Goal: Task Accomplishment & Management: Complete application form

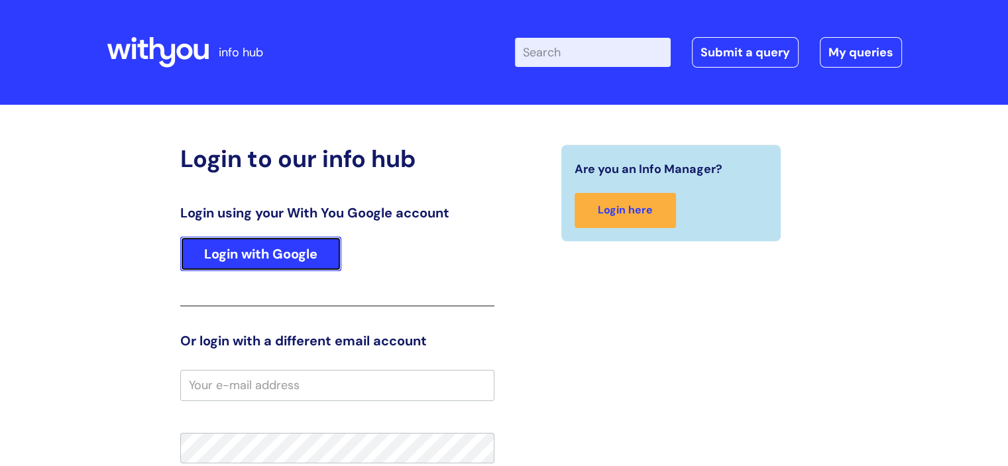
click at [281, 251] on link "Login with Google" at bounding box center [260, 254] width 161 height 34
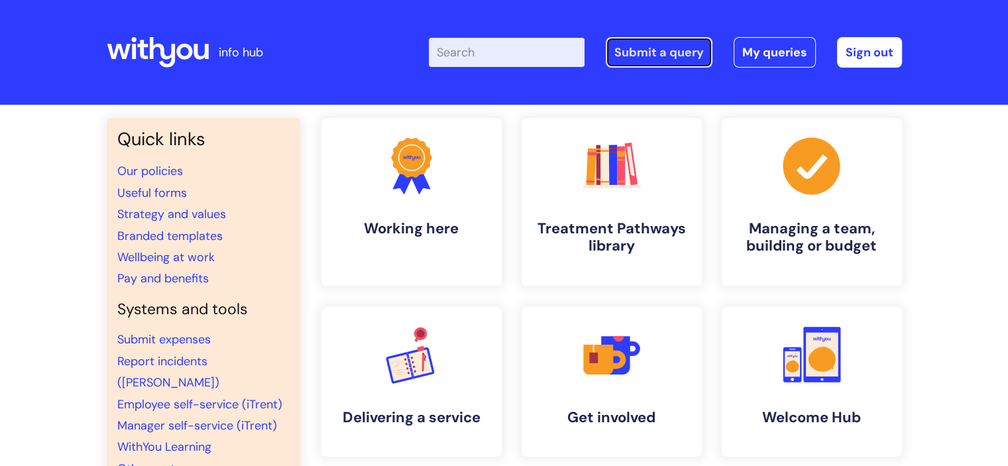
click at [675, 54] on link "Submit a query" at bounding box center [659, 52] width 107 height 30
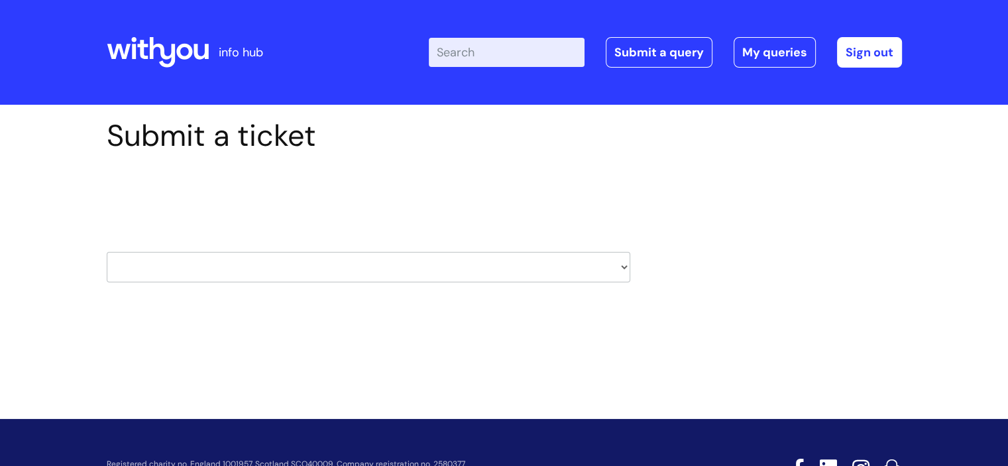
click at [261, 270] on select "HR / People IT and Support Clinical Drug Alerts Finance Accounts Data Support T…" at bounding box center [369, 267] width 524 height 30
select select "it_and_support"
click at [107, 252] on select "HR / People IT and Support Clinical Drug Alerts Finance Accounts Data Support T…" at bounding box center [369, 267] width 524 height 30
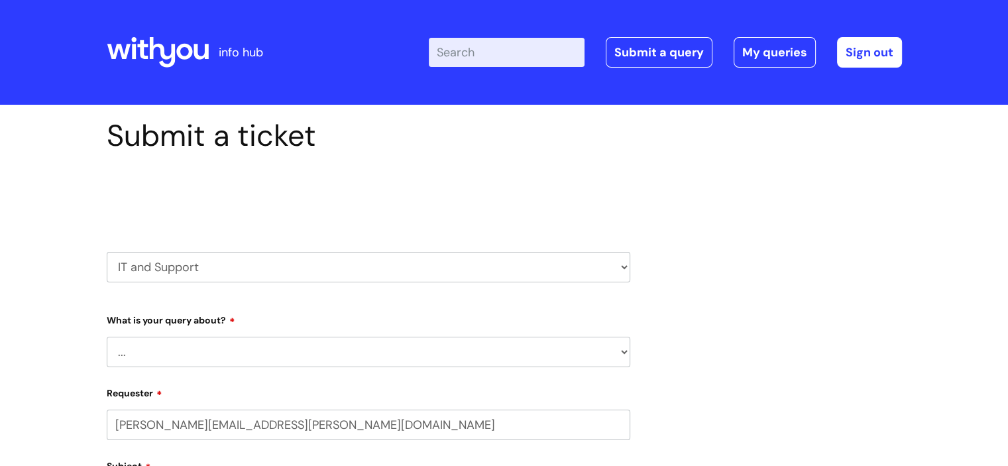
select select "80004157231"
click at [221, 337] on select "... Mobile Phone Reset & MFA Accounts, Starters and Leavers IT Hardware issue I…" at bounding box center [369, 352] width 524 height 30
click at [107, 337] on select "... Mobile Phone Reset & MFA Accounts, Starters and Leavers IT Hardware issue I…" at bounding box center [369, 352] width 524 height 30
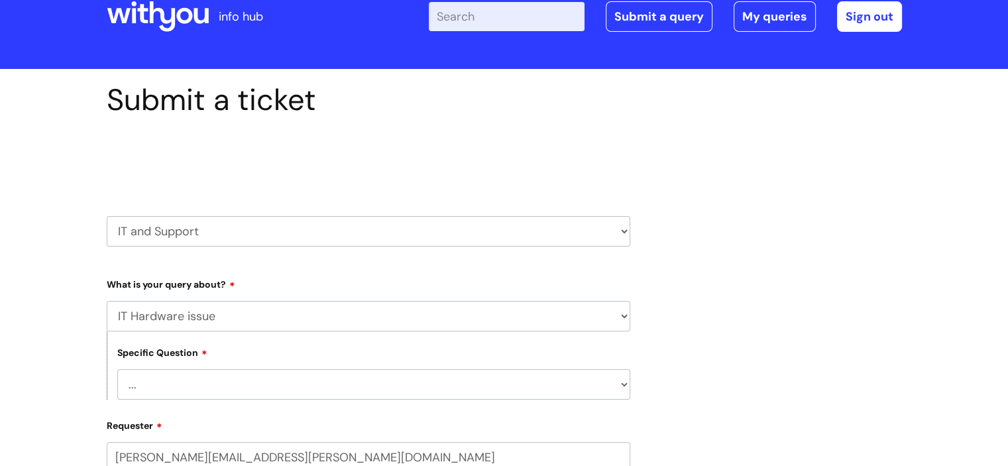
scroll to position [66, 0]
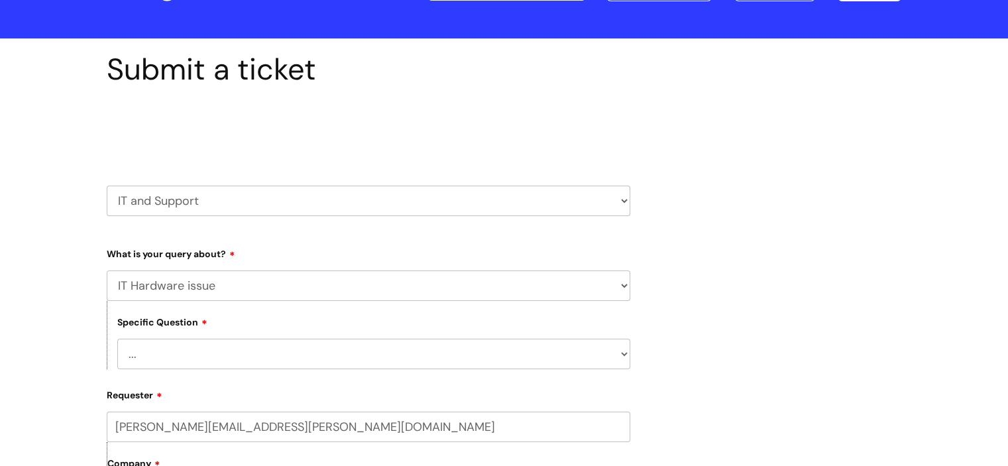
click at [184, 345] on select "... I need a new or replacement ... I’m waiting for new or replacement hardware…" at bounding box center [373, 354] width 513 height 30
click at [183, 284] on select "... Mobile Phone Reset & MFA Accounts, Starters and Leavers IT Hardware issue I…" at bounding box center [369, 286] width 524 height 30
select select "Something Else"
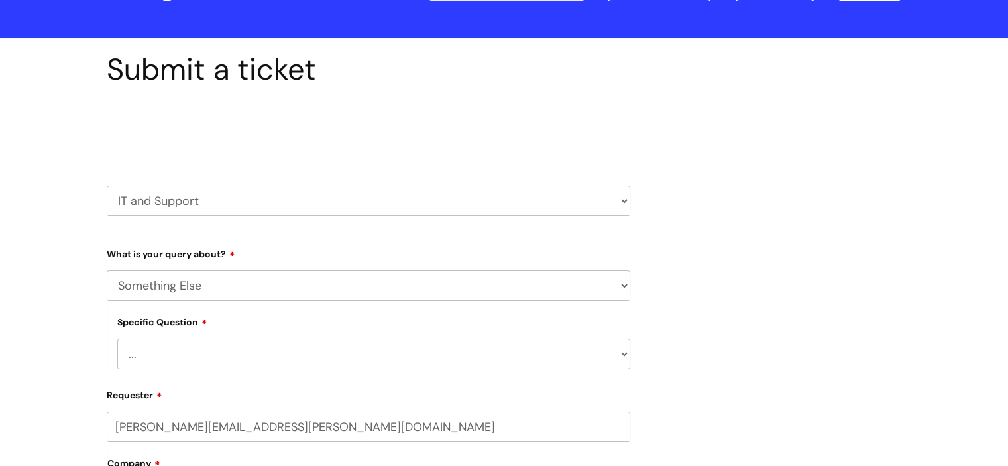
click at [107, 271] on select "... Mobile Phone Reset & MFA Accounts, Starters and Leavers IT Hardware issue I…" at bounding box center [369, 286] width 524 height 30
drag, startPoint x: 170, startPoint y: 318, endPoint x: 164, endPoint y: 347, distance: 30.4
click at [164, 351] on select "... My problem is not listed" at bounding box center [373, 354] width 513 height 30
select select "My problem is not listed"
click at [117, 339] on select "... My problem is not listed" at bounding box center [373, 354] width 513 height 30
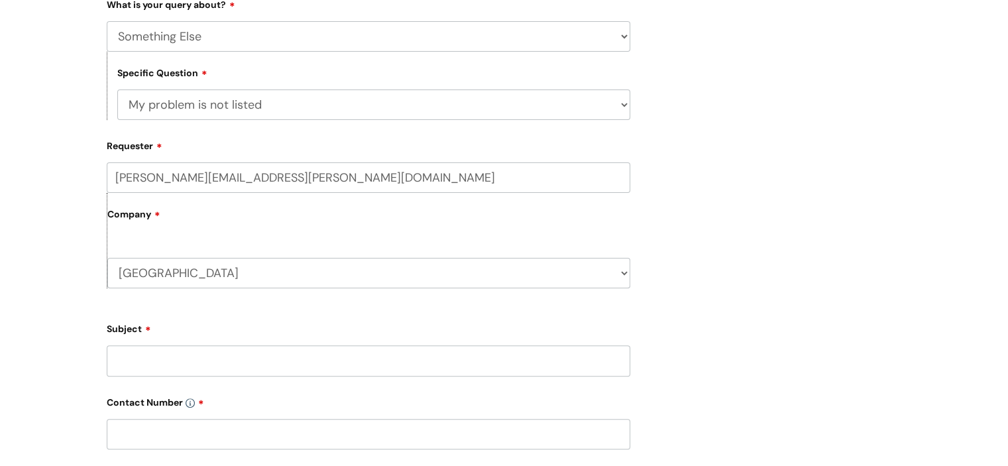
scroll to position [398, 0]
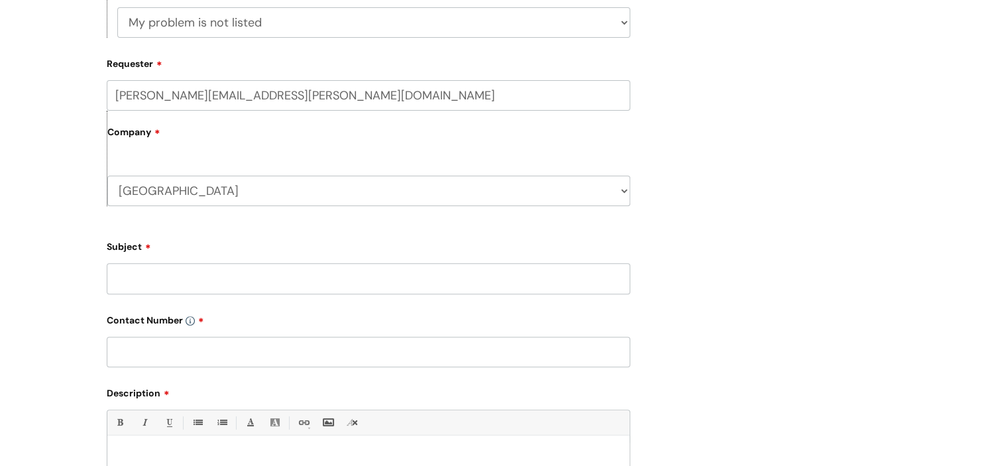
click at [161, 288] on input "Subject" at bounding box center [369, 278] width 524 height 30
type input "landline phones not working"
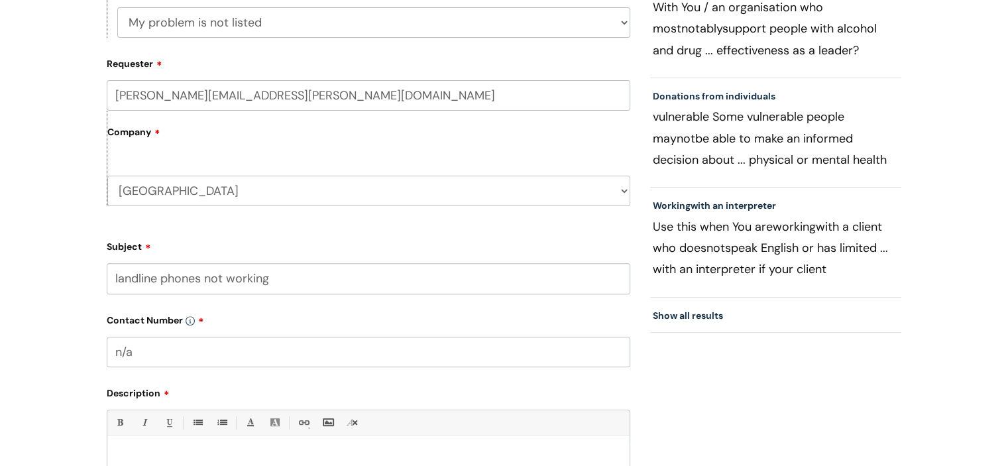
type input "n/a"
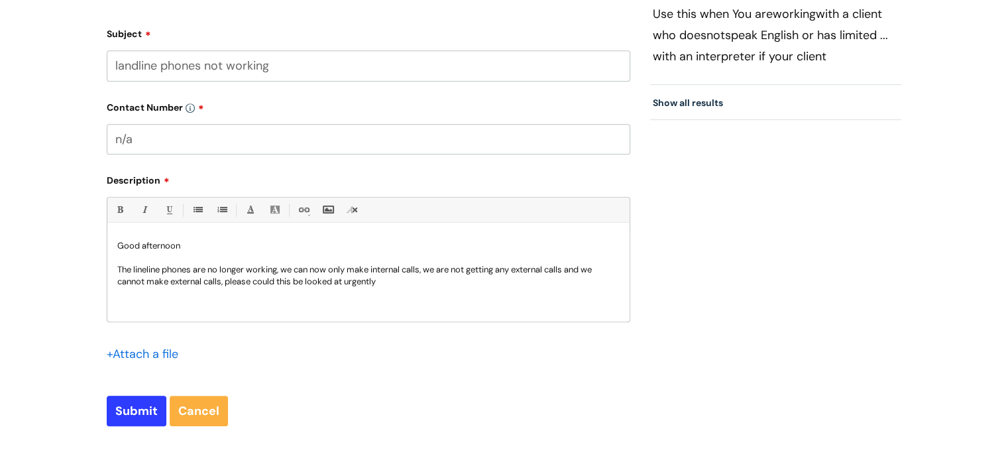
scroll to position [631, 0]
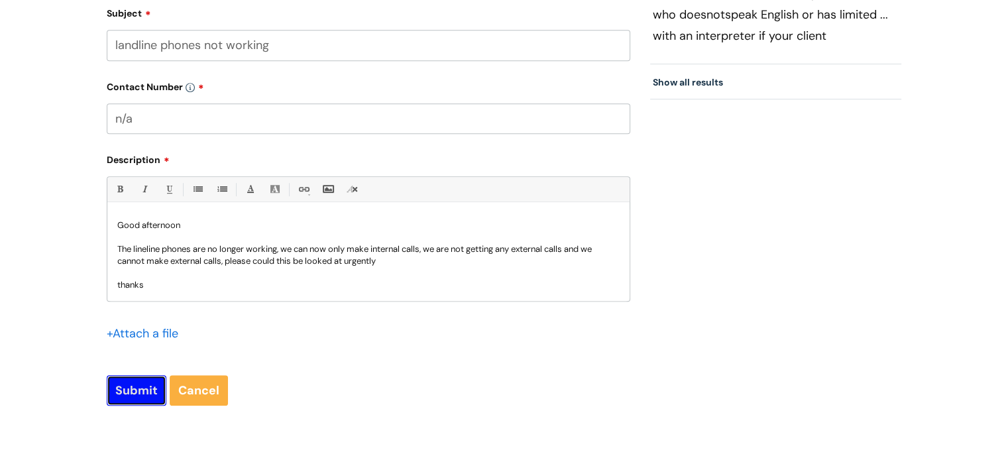
click at [126, 385] on input "Submit" at bounding box center [137, 390] width 60 height 30
type input "Please Wait..."
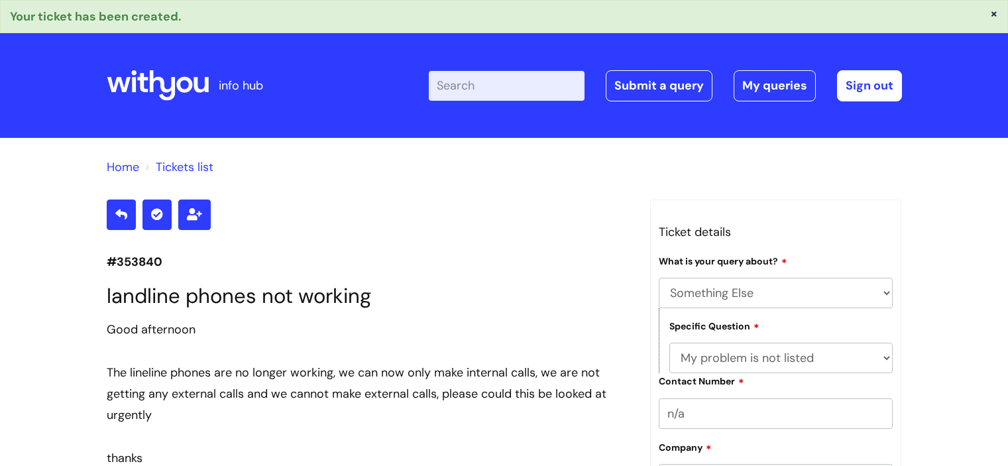
select select "Something Else"
select select "My problem is not listed"
